Goal: Task Accomplishment & Management: Complete application form

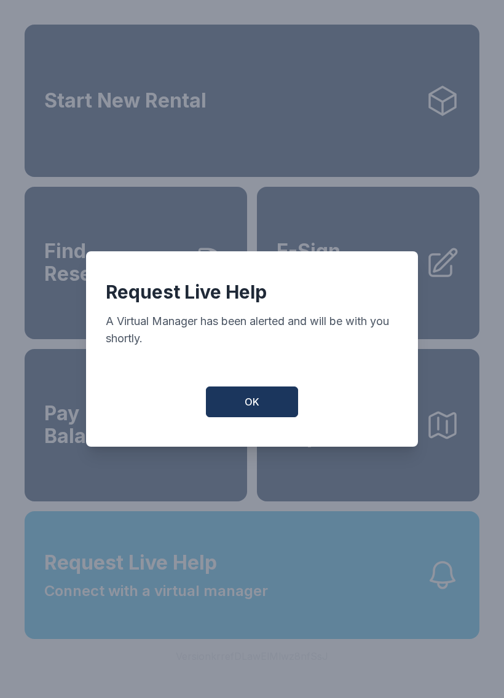
click at [258, 415] on button "OK" at bounding box center [252, 402] width 92 height 31
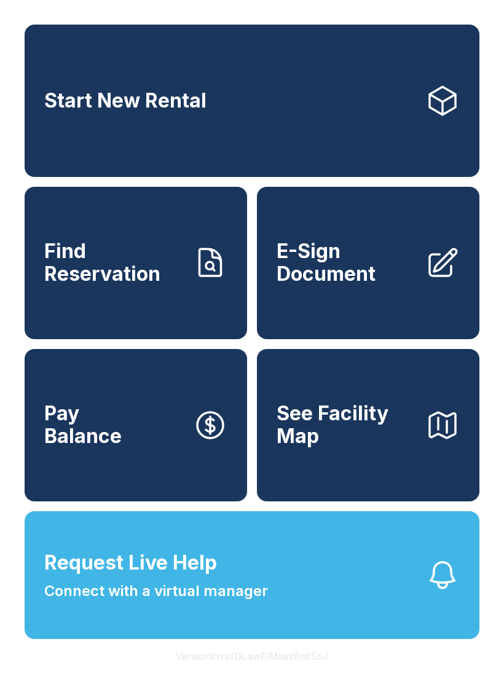
click at [307, 411] on button "See Facility Map" at bounding box center [368, 425] width 222 height 152
click at [362, 272] on span "E-Sign Document" at bounding box center [346, 262] width 139 height 45
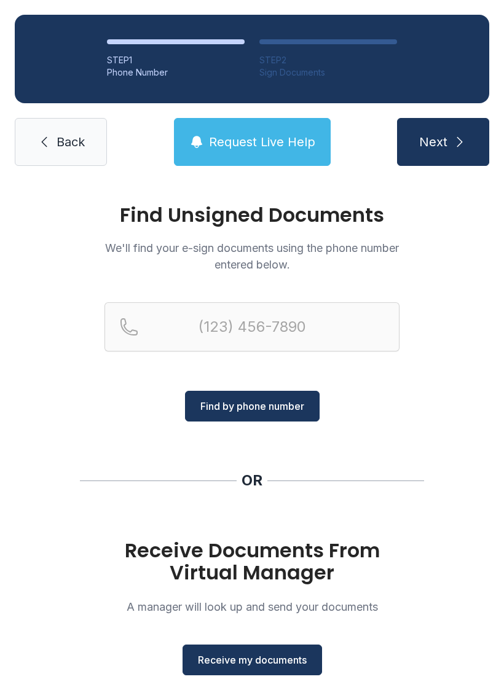
click at [280, 666] on span "Receive my documents" at bounding box center [252, 660] width 109 height 15
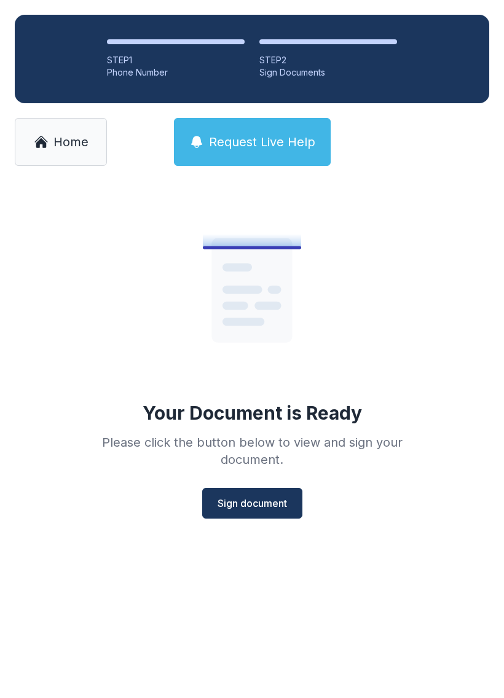
click at [278, 508] on span "Sign document" at bounding box center [252, 503] width 69 height 15
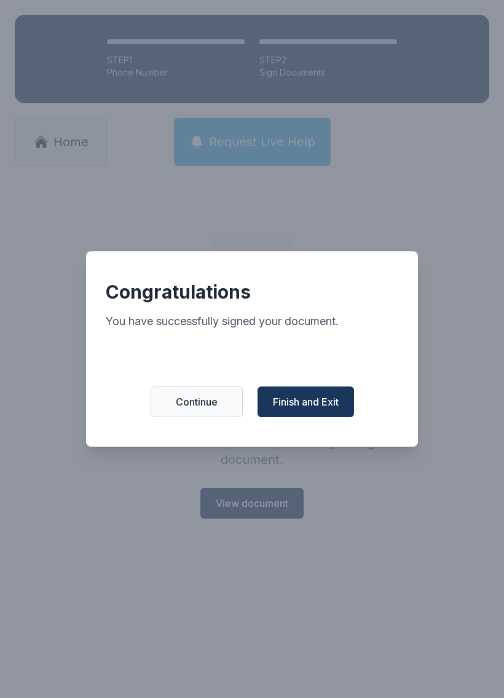
click at [331, 409] on span "Finish and Exit" at bounding box center [306, 402] width 66 height 15
